Goal: Navigation & Orientation: Understand site structure

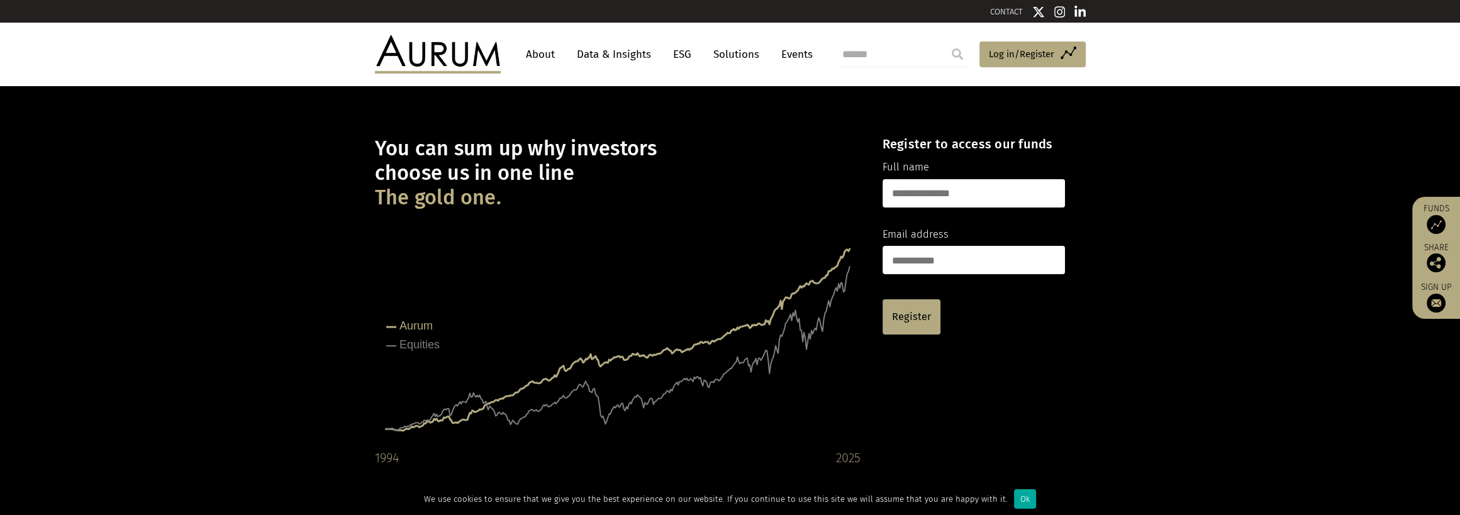
click at [741, 60] on link "Solutions" at bounding box center [736, 54] width 58 height 23
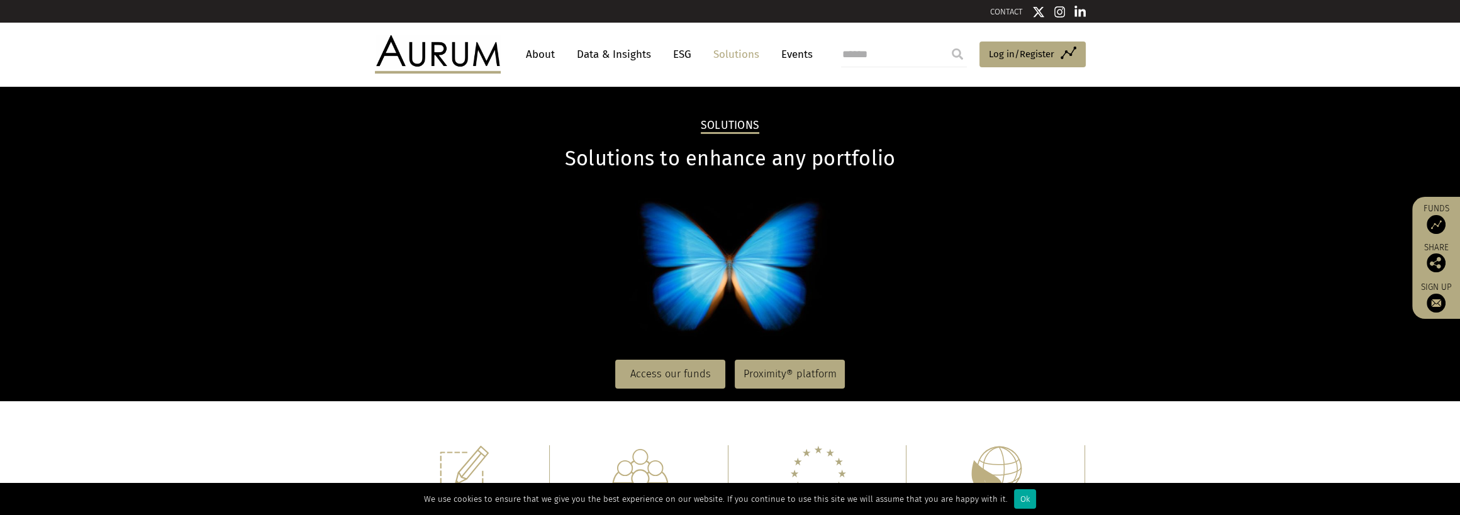
click at [538, 55] on link "About" at bounding box center [541, 54] width 42 height 23
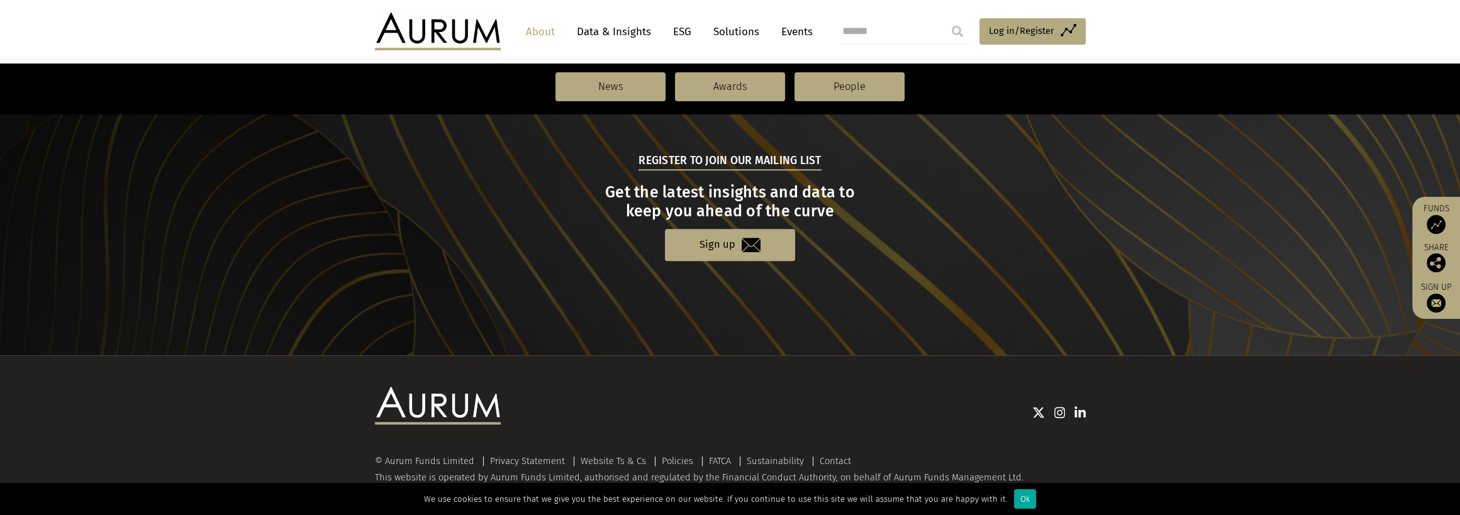
scroll to position [1367, 0]
